Goal: Browse casually: Explore the website without a specific task or goal

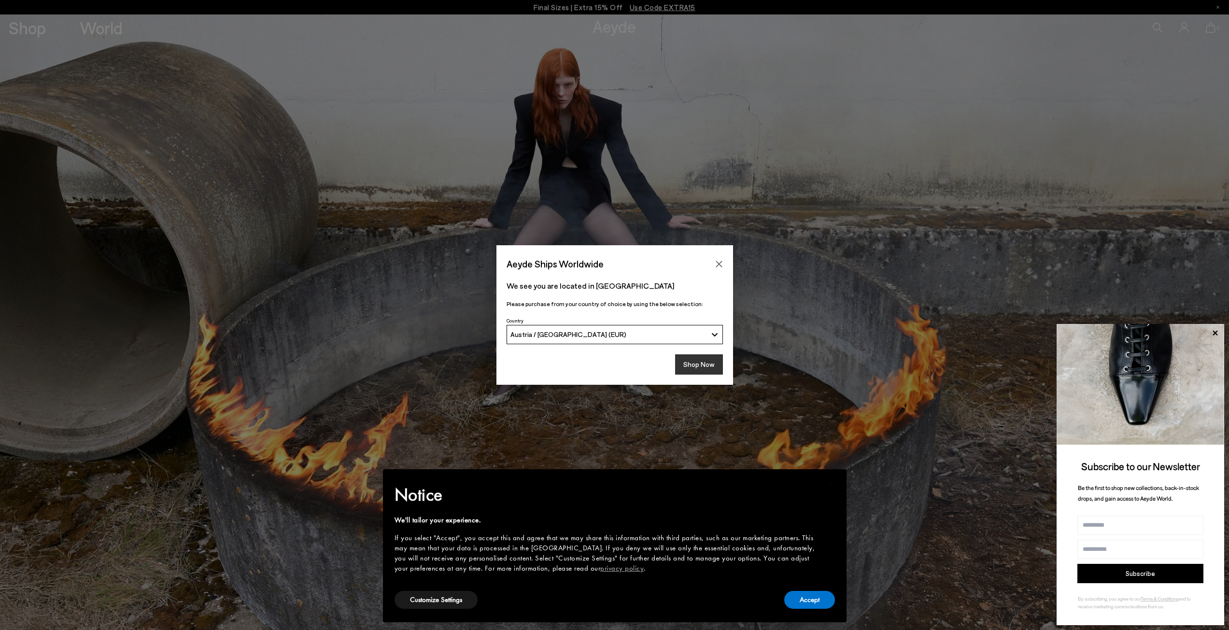
click at [693, 367] on button "Shop Now" at bounding box center [699, 365] width 48 height 20
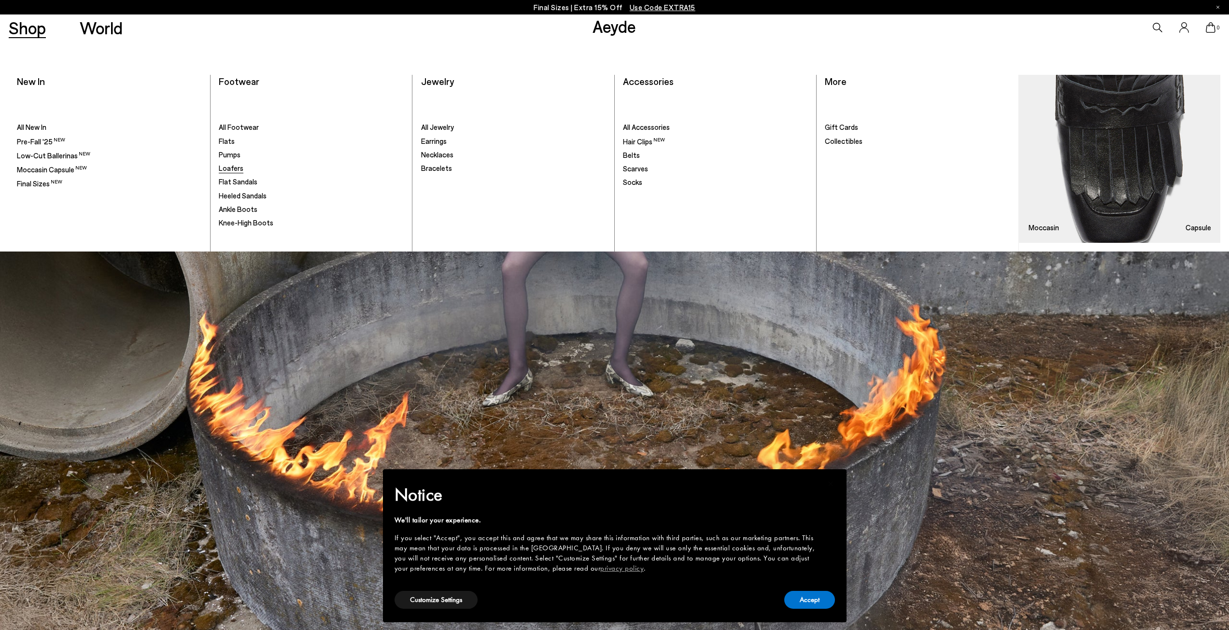
click at [231, 169] on span "Loafers" at bounding box center [231, 168] width 25 height 9
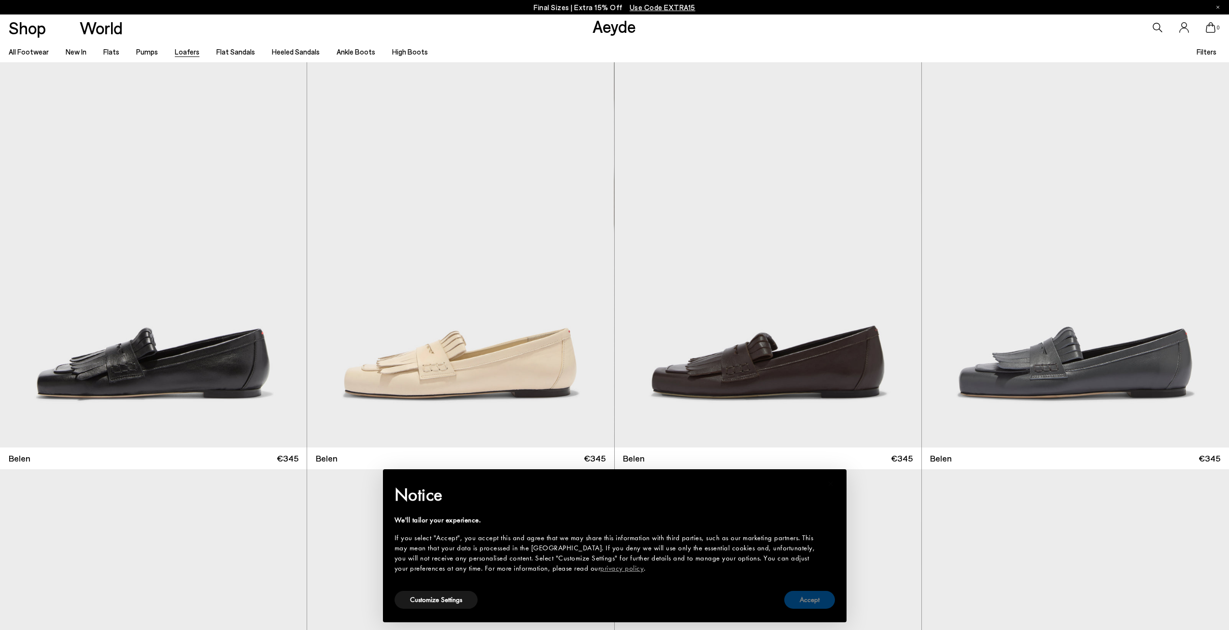
click at [812, 596] on button "Accept" at bounding box center [809, 600] width 51 height 18
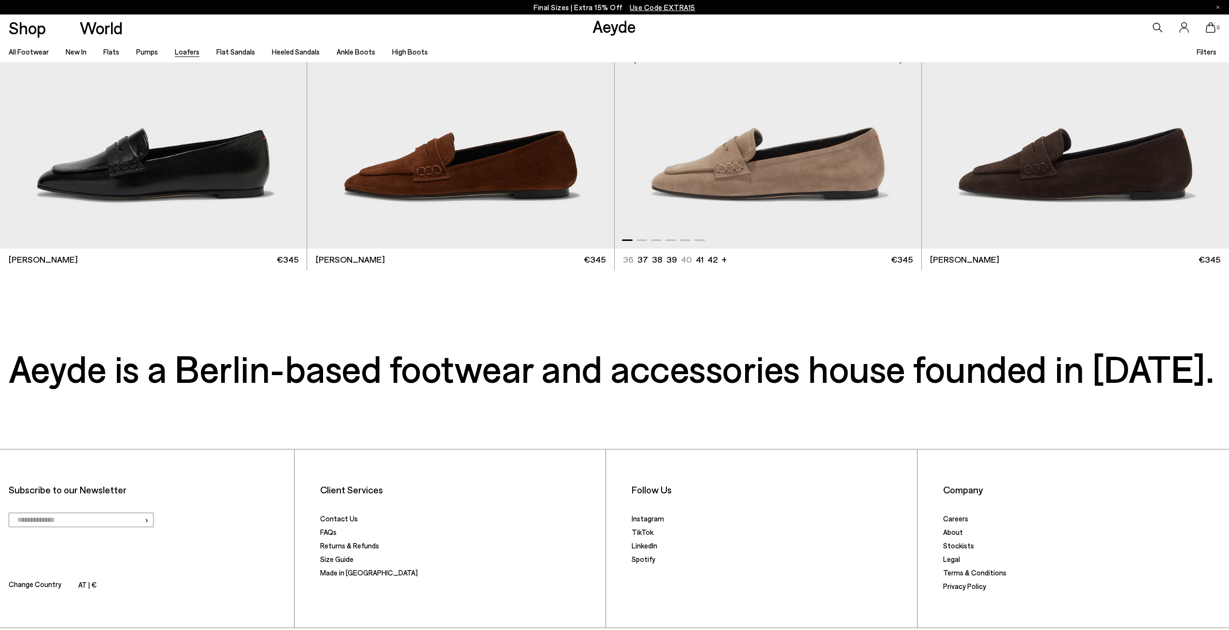
scroll to position [3126, 0]
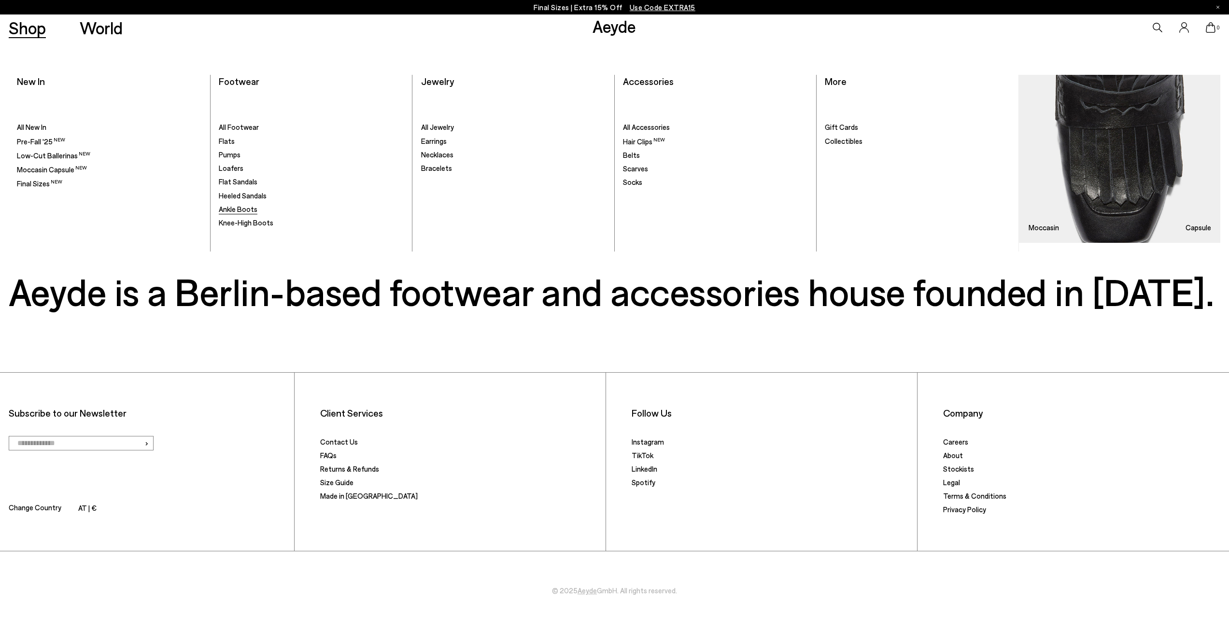
click at [249, 209] on span "Ankle Boots" at bounding box center [238, 209] width 39 height 9
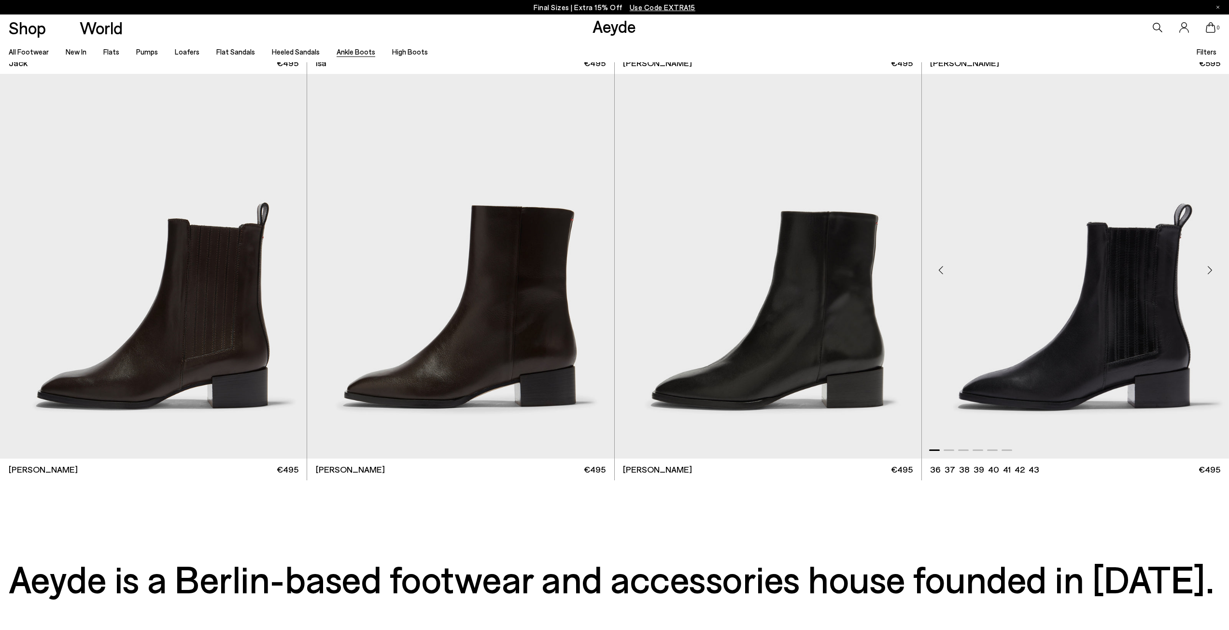
scroll to position [3478, 0]
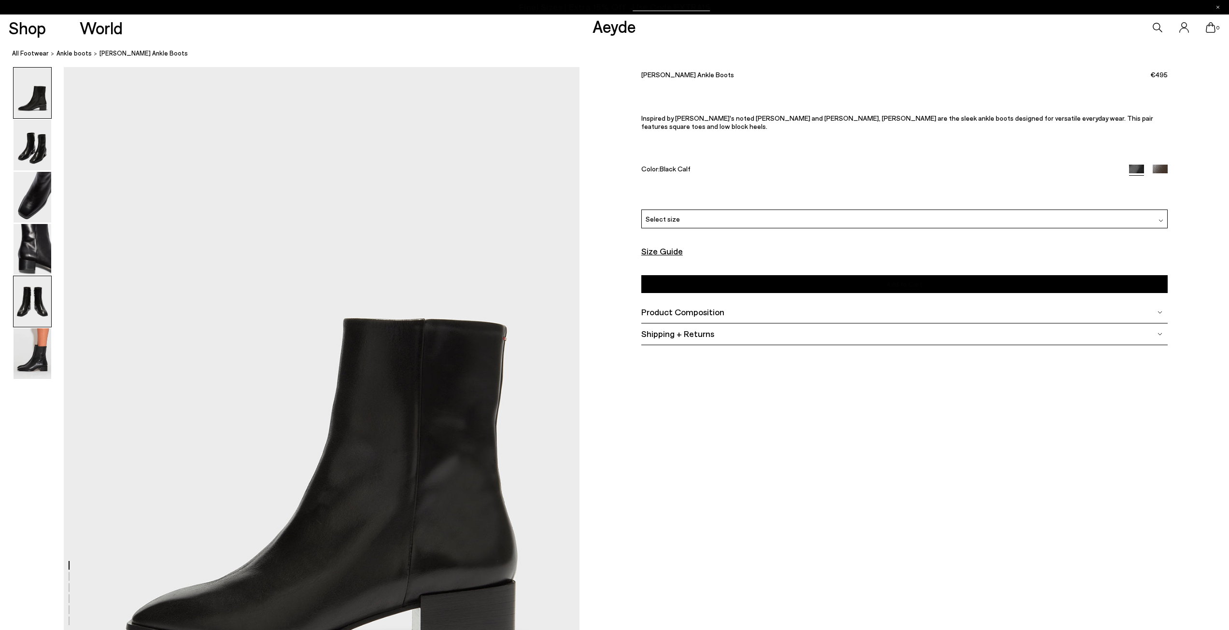
click at [30, 295] on img at bounding box center [33, 301] width 38 height 51
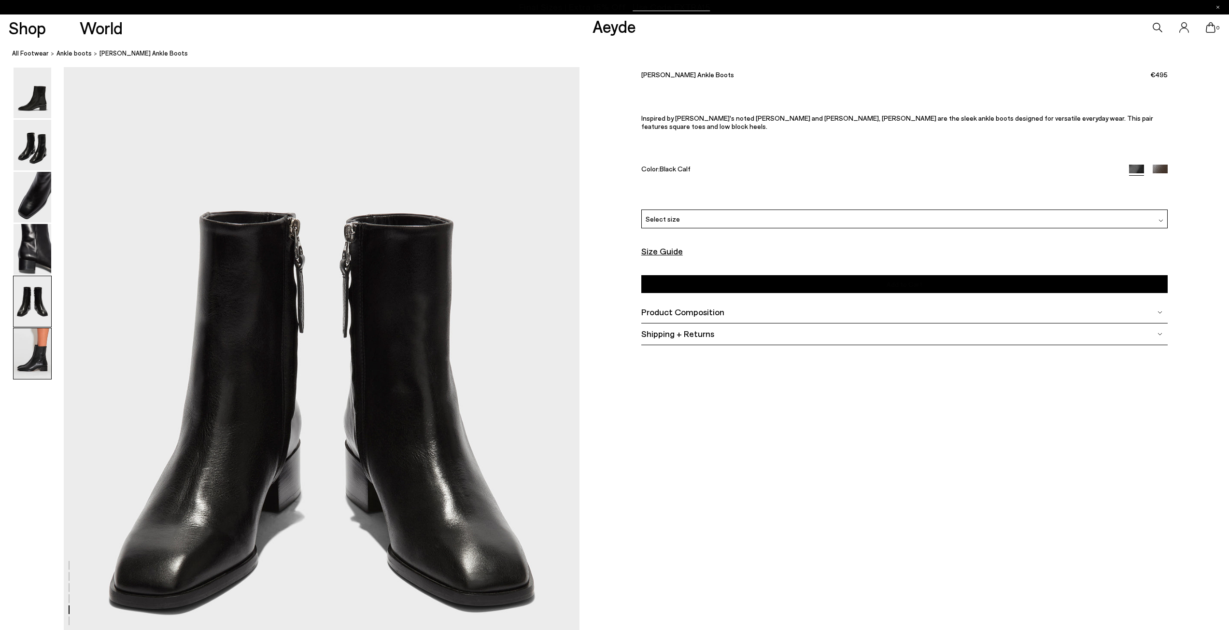
click at [35, 357] on img at bounding box center [33, 353] width 38 height 51
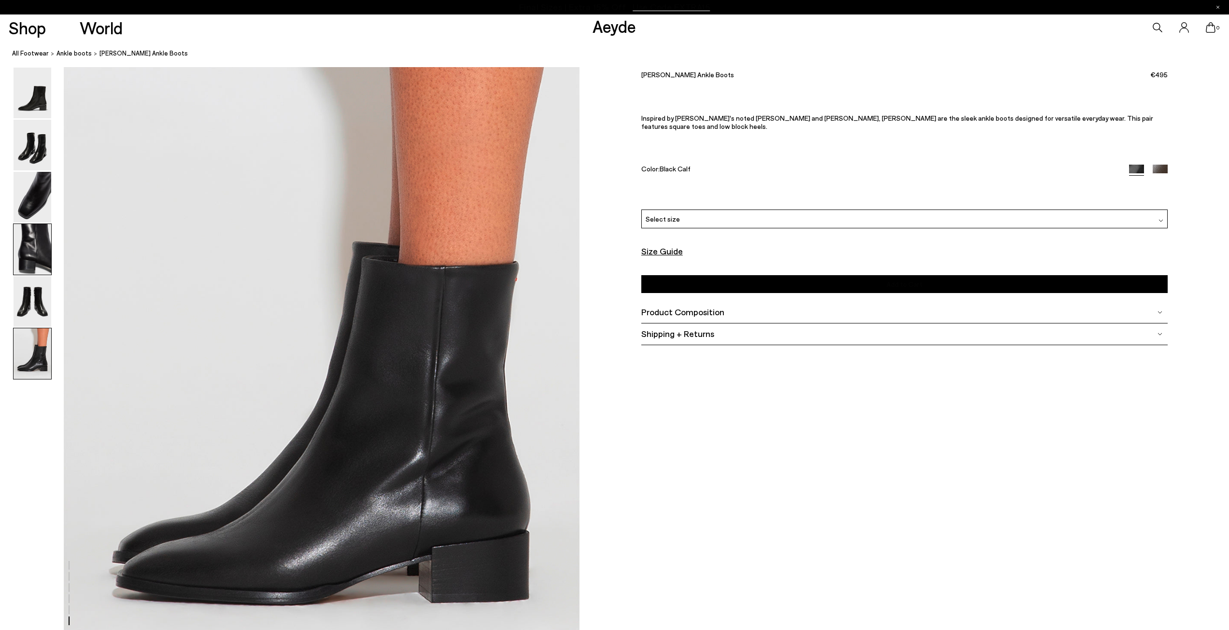
scroll to position [3515, 0]
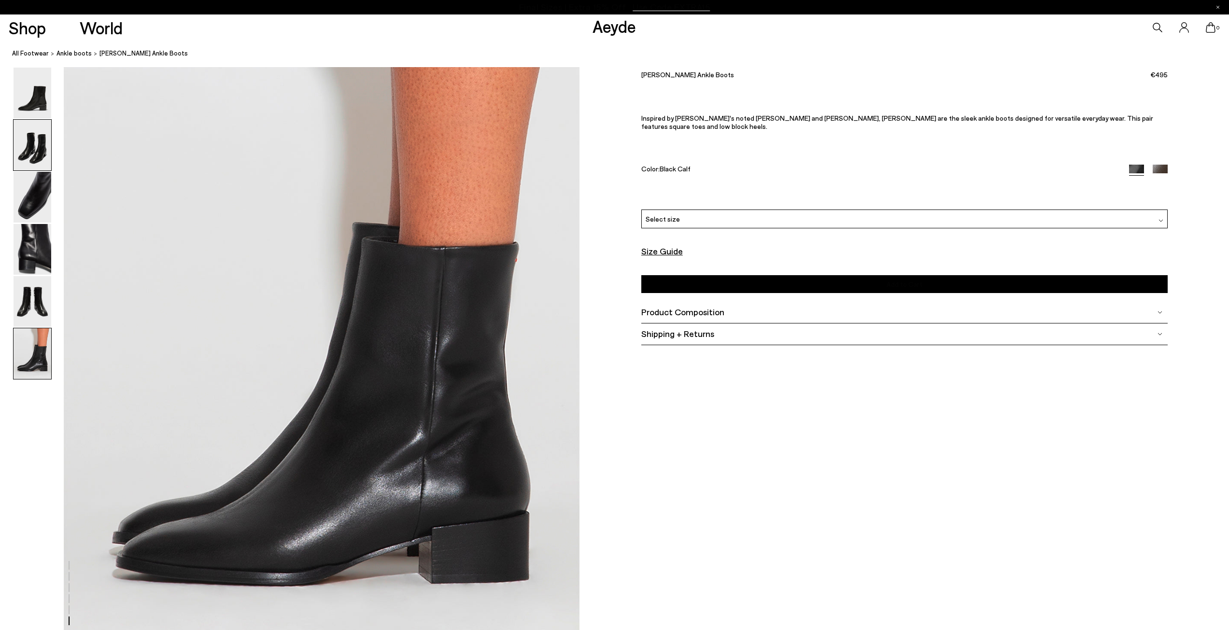
click at [29, 146] on img at bounding box center [33, 145] width 38 height 51
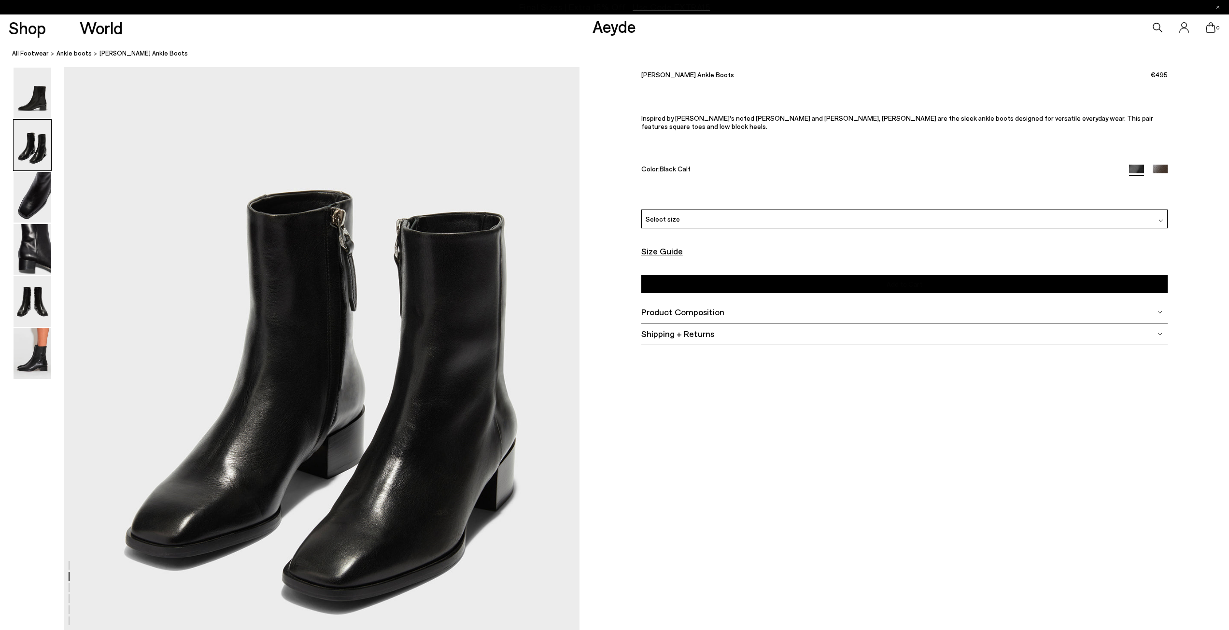
scroll to position [787, 0]
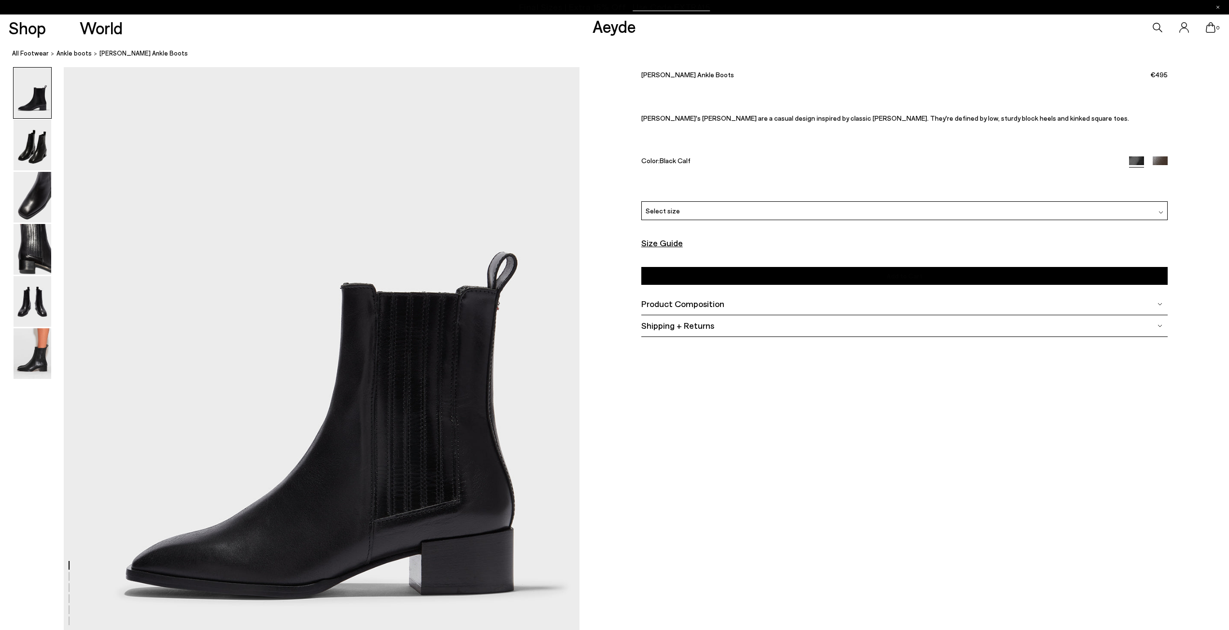
scroll to position [97, 0]
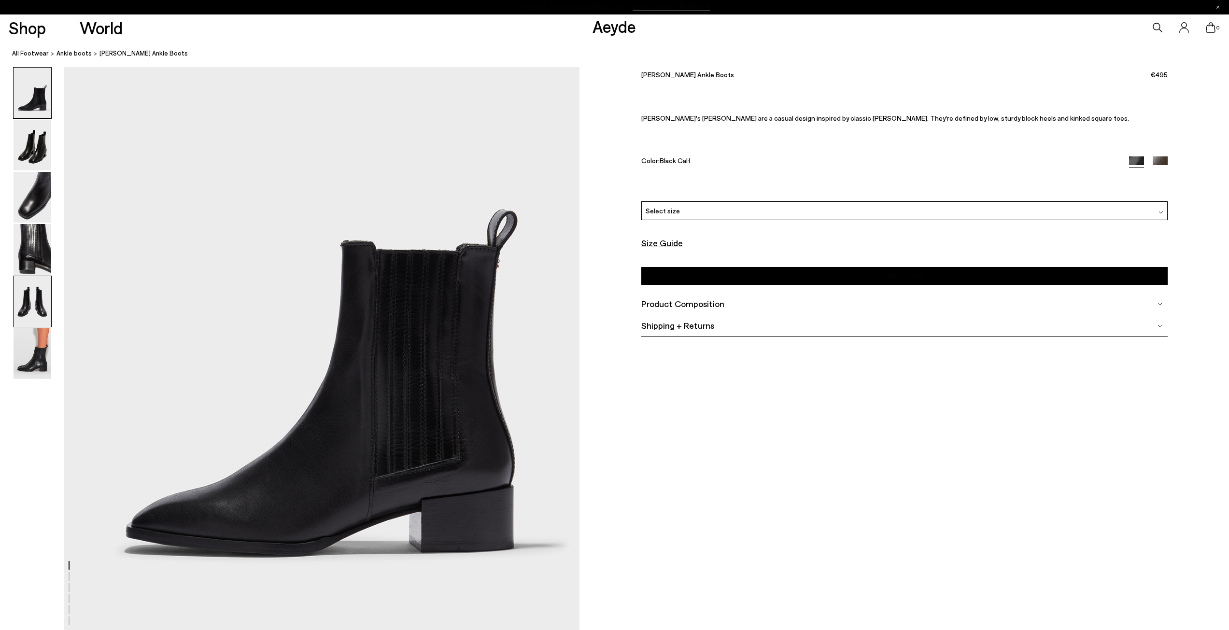
click at [49, 293] on img at bounding box center [33, 301] width 38 height 51
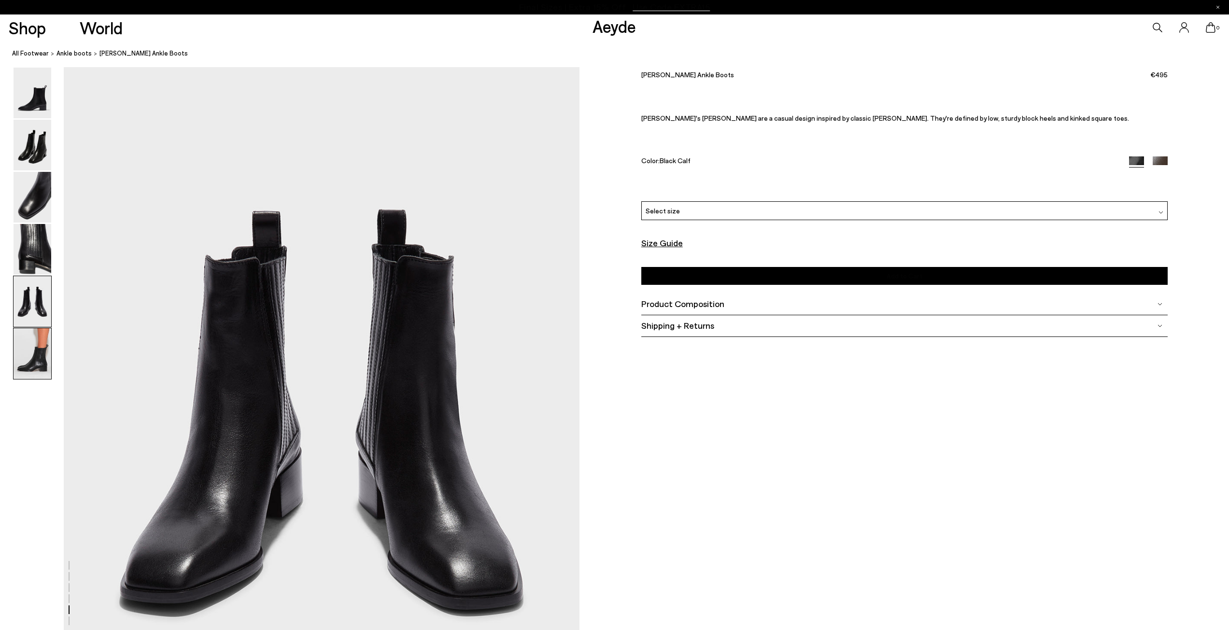
click at [28, 360] on img at bounding box center [33, 353] width 38 height 51
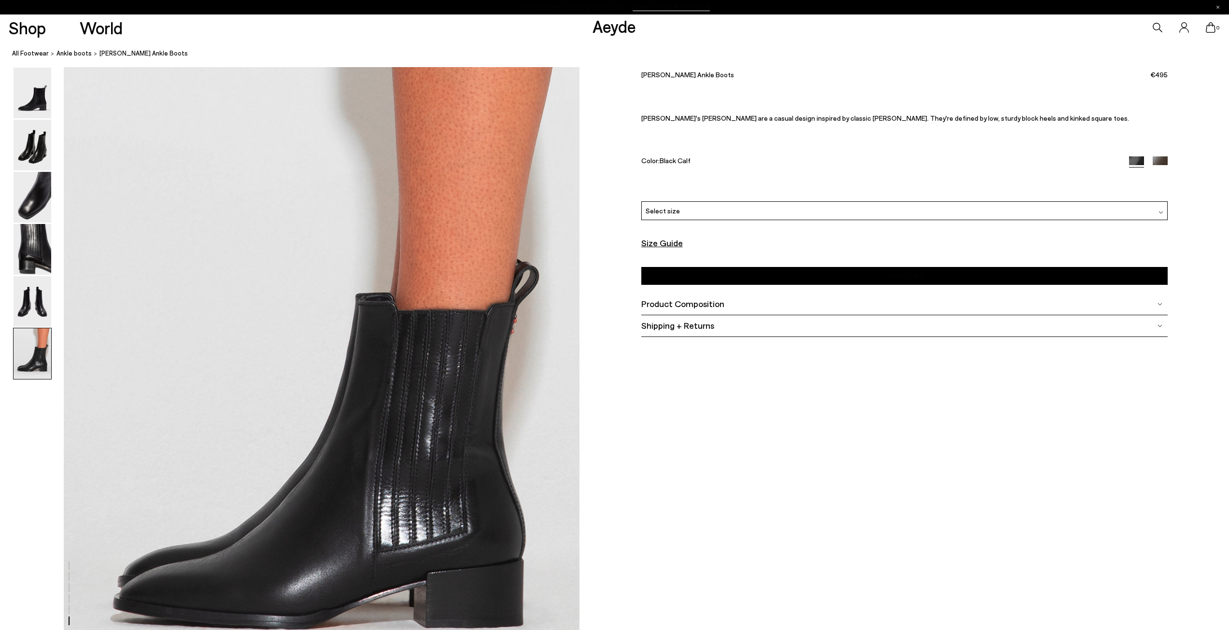
scroll to position [3515, 0]
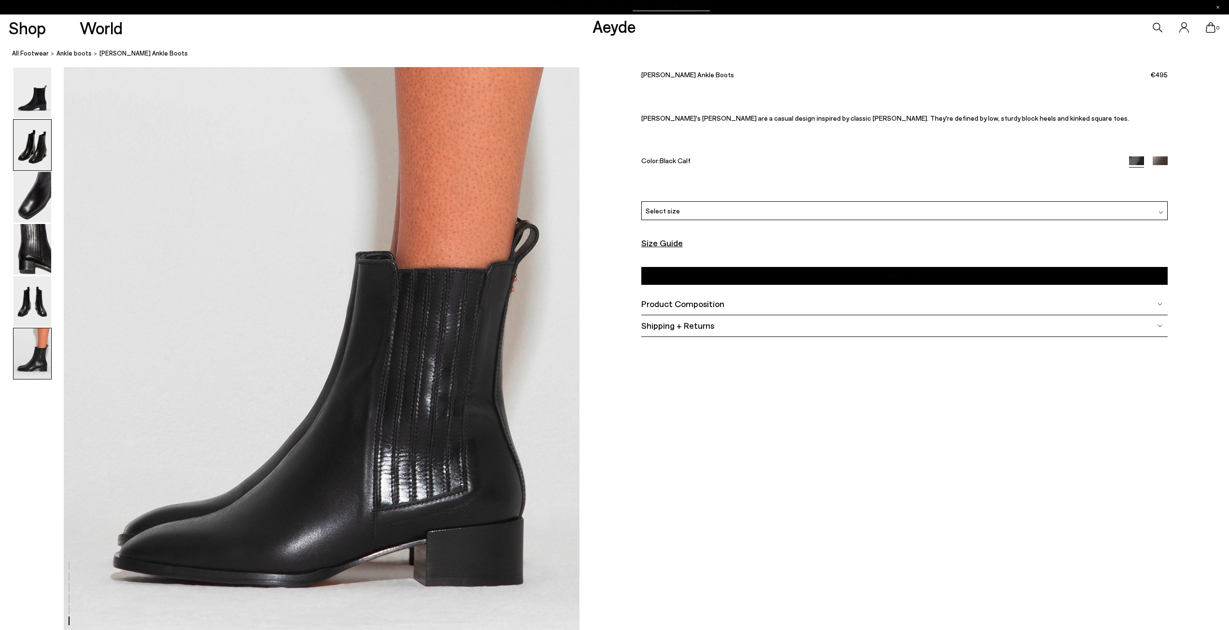
click at [36, 150] on img at bounding box center [33, 145] width 38 height 51
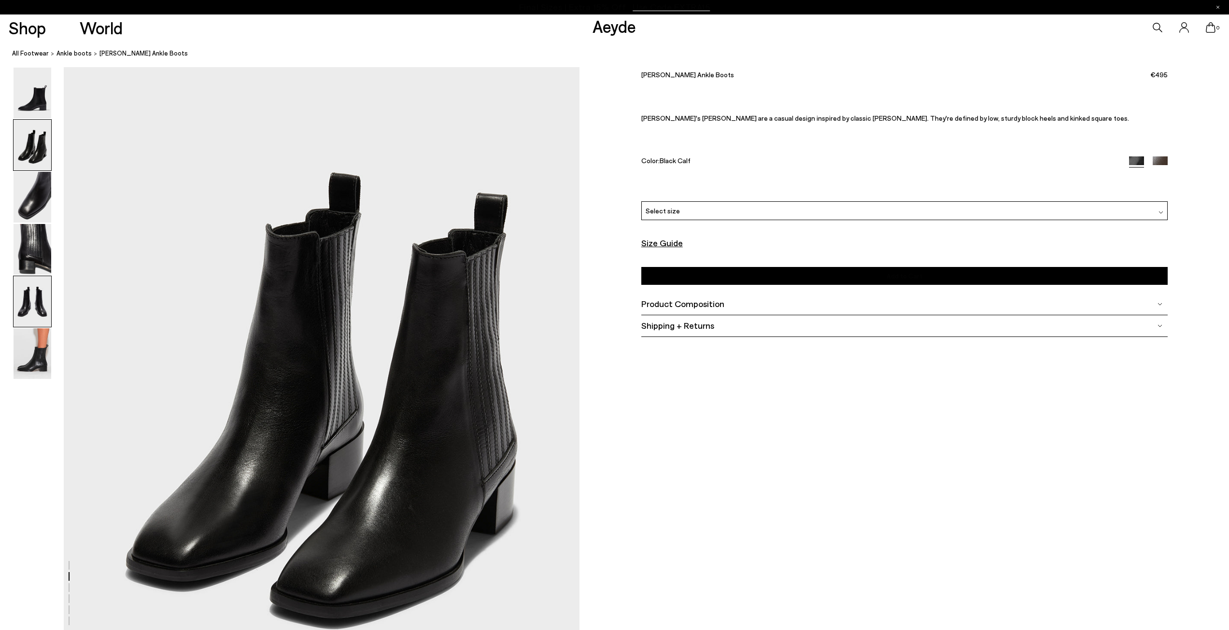
scroll to position [787, 0]
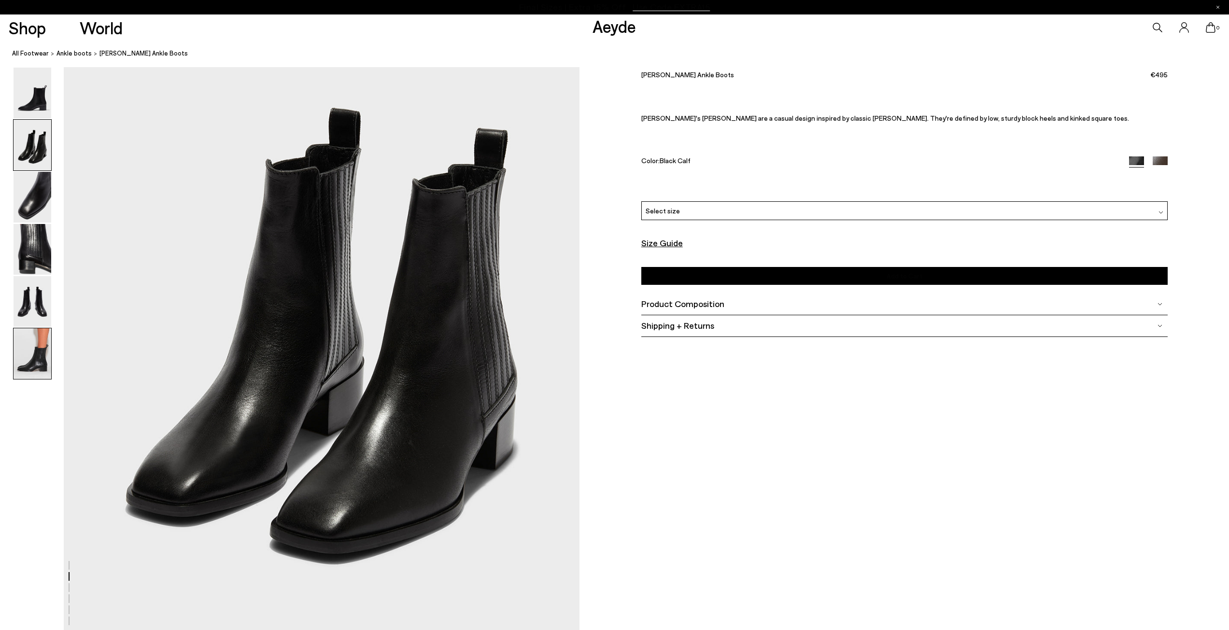
click at [40, 363] on img at bounding box center [33, 353] width 38 height 51
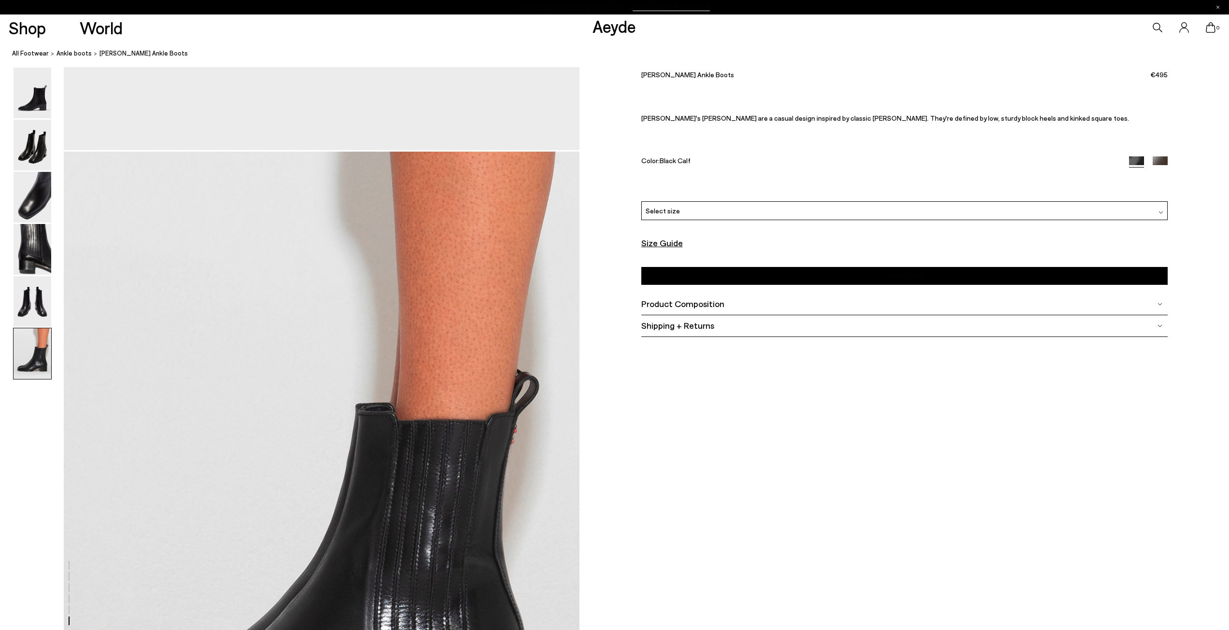
scroll to position [3515, 0]
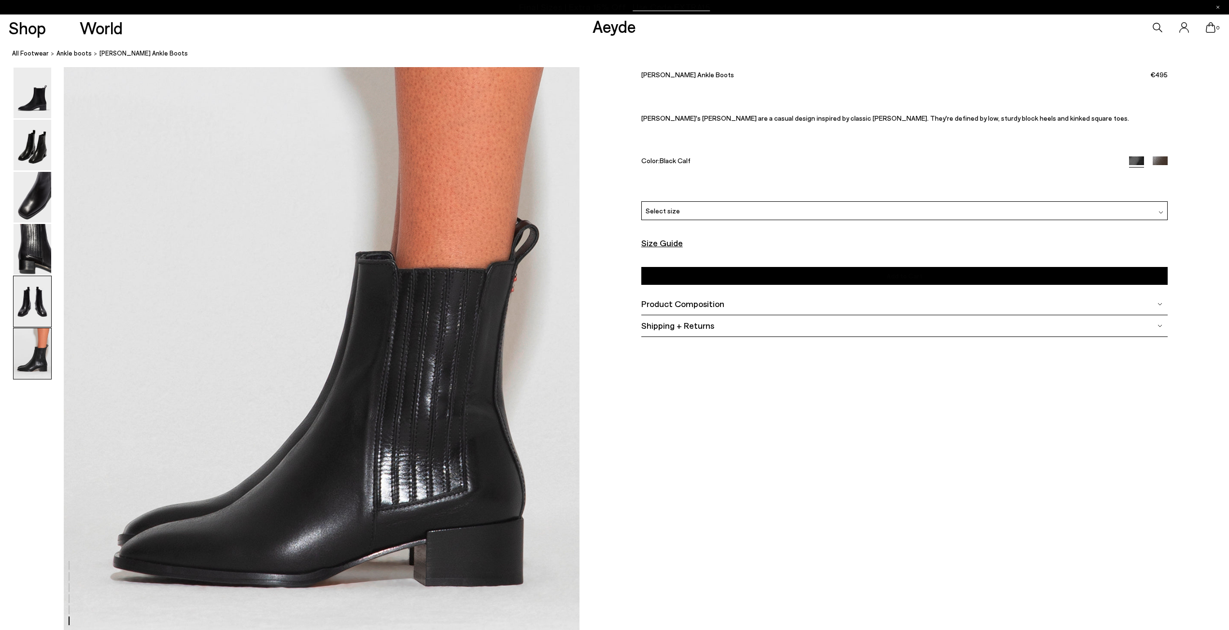
drag, startPoint x: 28, startPoint y: 286, endPoint x: 28, endPoint y: 278, distance: 8.2
click at [28, 285] on img at bounding box center [33, 301] width 38 height 51
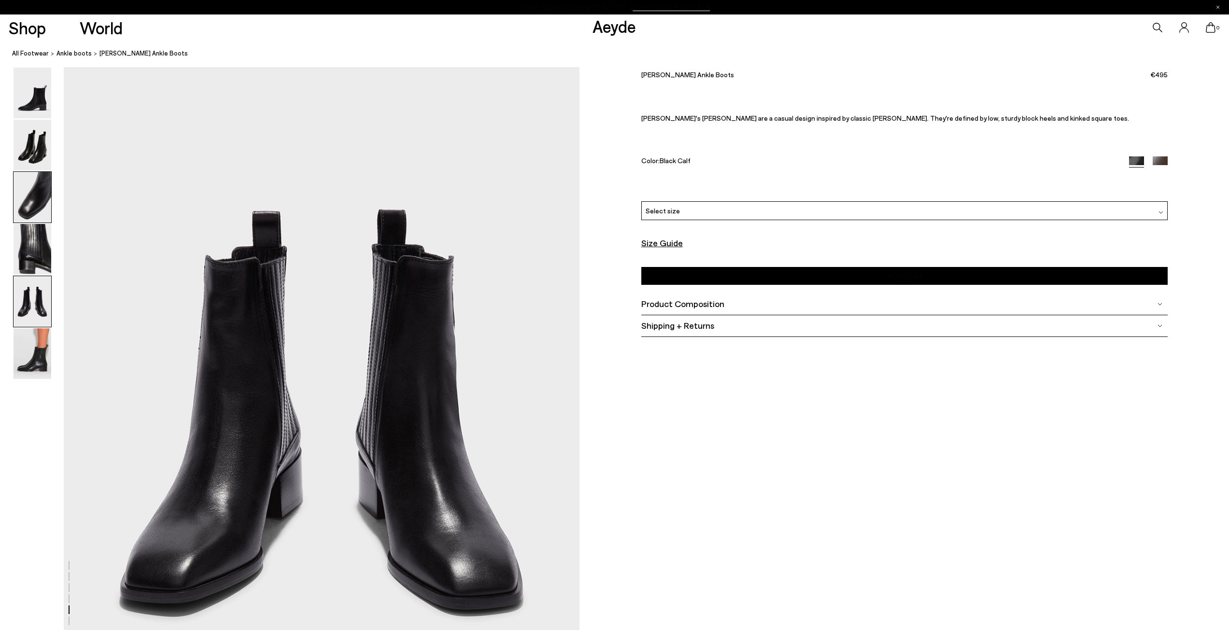
click at [42, 202] on img at bounding box center [33, 197] width 38 height 51
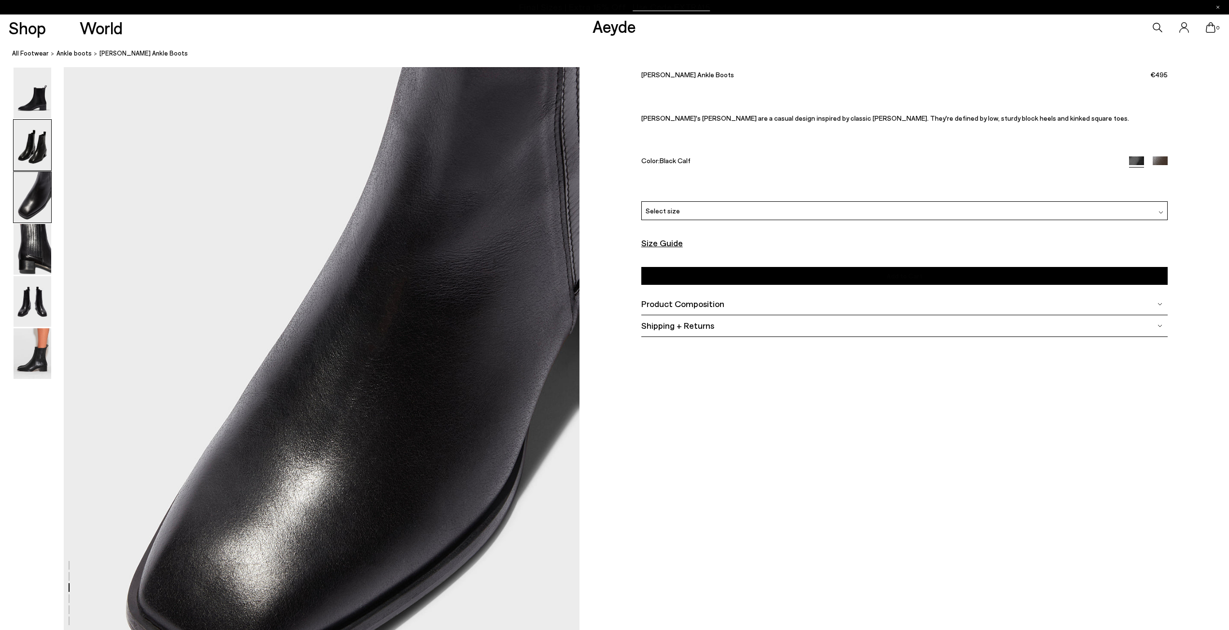
click at [44, 153] on img at bounding box center [33, 145] width 38 height 51
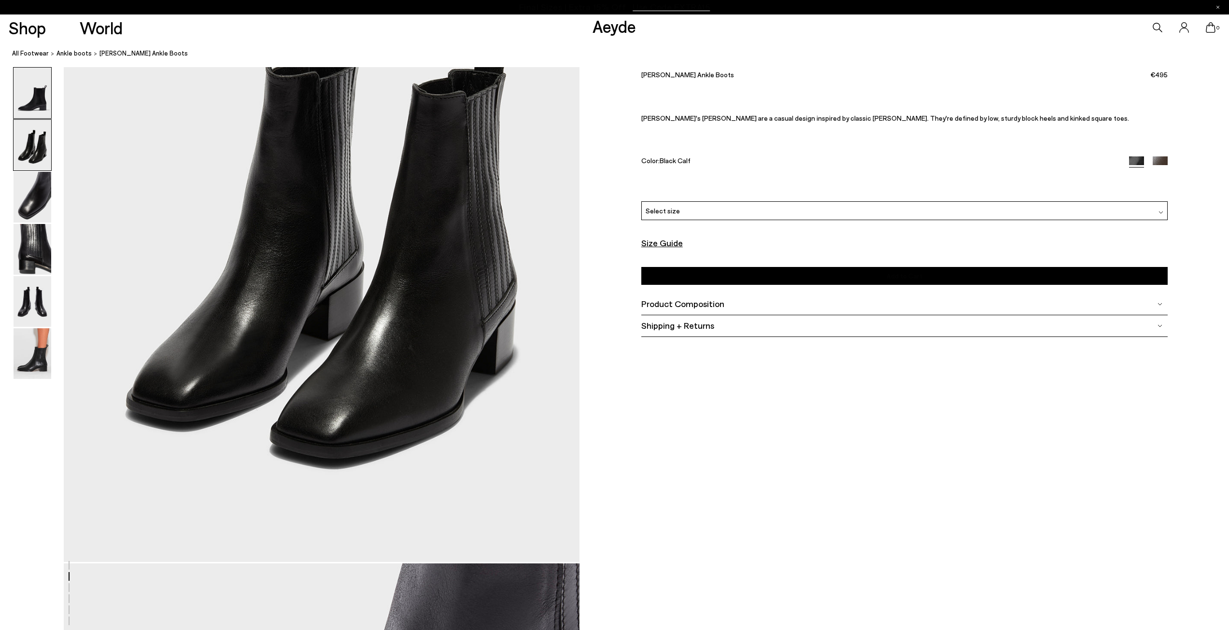
click at [41, 111] on img at bounding box center [33, 93] width 38 height 51
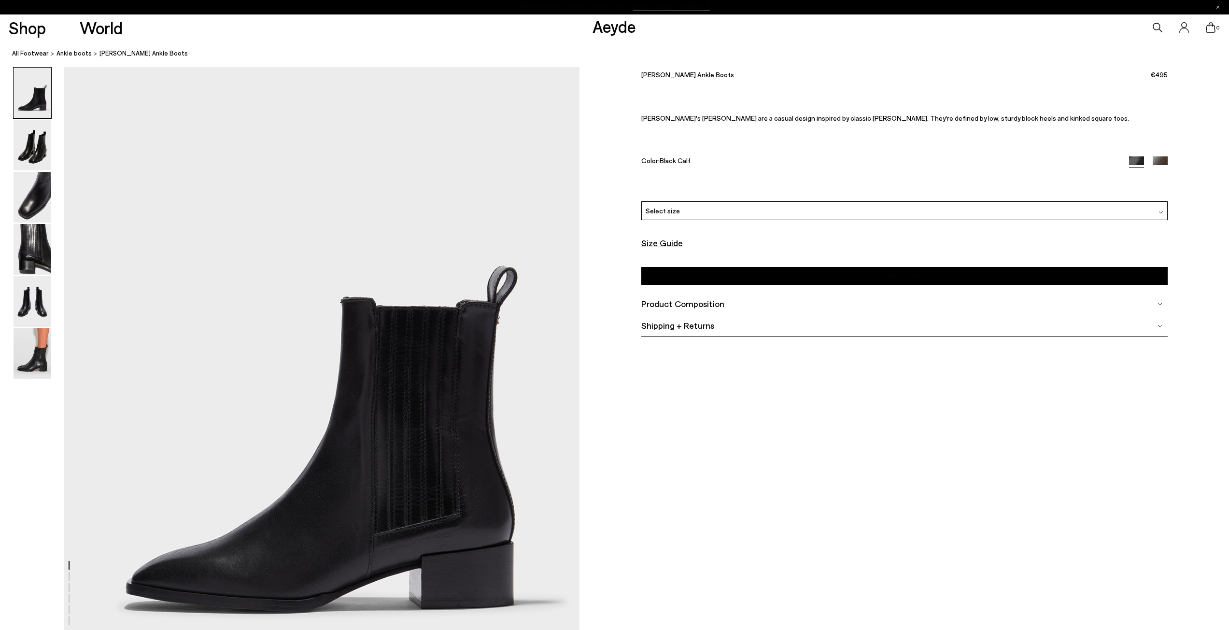
scroll to position [0, 0]
